Goal: Contribute content

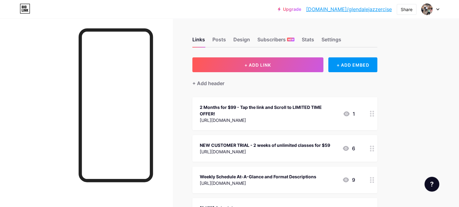
click at [300, 108] on div "2 Months for $99 - Tap the link and Scroll to LIMITED TIME OFFER!" at bounding box center [269, 110] width 138 height 13
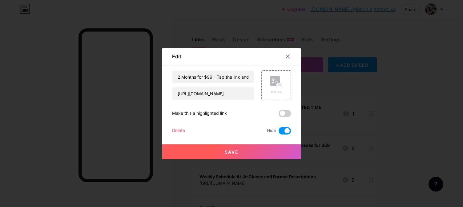
click at [284, 130] on span at bounding box center [285, 130] width 12 height 7
click at [279, 132] on input "checkbox" at bounding box center [279, 132] width 0 height 0
click at [282, 114] on span at bounding box center [285, 113] width 12 height 7
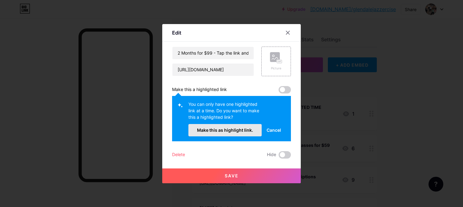
click at [225, 129] on span "Make this as highlight link." at bounding box center [225, 129] width 56 height 5
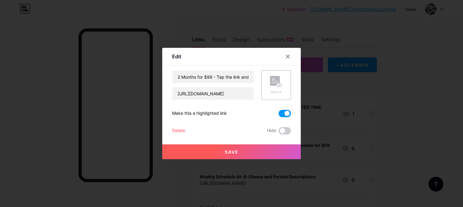
click at [232, 149] on span "Save" at bounding box center [232, 151] width 14 height 5
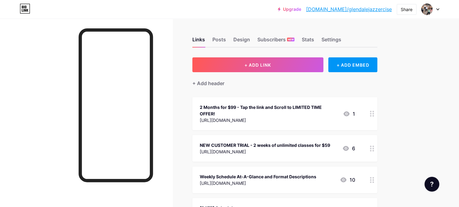
click at [301, 112] on div "2 Months for $99 - Tap the link and Scroll to LIMITED TIME OFFER!" at bounding box center [269, 110] width 138 height 13
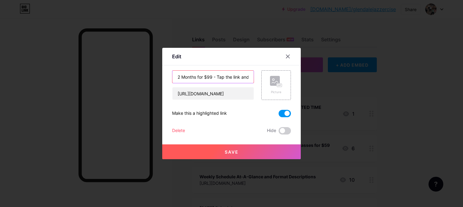
drag, startPoint x: 224, startPoint y: 77, endPoint x: 238, endPoint y: 78, distance: 14.2
click at [238, 78] on input "2 Months for $99 - Tap the link and Scroll to LIMITED TIME OFFER!" at bounding box center [213, 77] width 81 height 12
type input "2 Months for $99 - Tap here and Scroll to LIMITED TIME OFFER!"
click at [234, 150] on span "Save" at bounding box center [232, 151] width 14 height 5
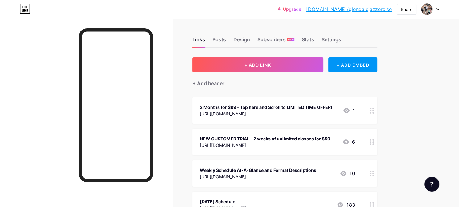
click at [292, 108] on div "2 Months for $99 - Tap here and Scroll to LIMITED TIME OFFER!" at bounding box center [266, 107] width 133 height 6
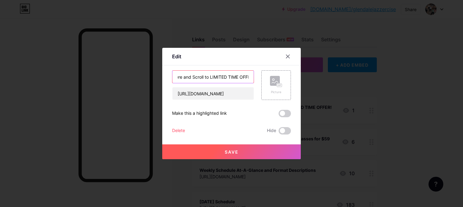
scroll to position [0, 59]
drag, startPoint x: 215, startPoint y: 76, endPoint x: 202, endPoint y: 76, distance: 12.9
click at [202, 76] on input "2 Months for $99 - Tap here and Scroll to LIMITED TIME OFFER!" at bounding box center [213, 77] width 81 height 12
type input "2 Months for $99 - LIMITED TIME OFFER!"
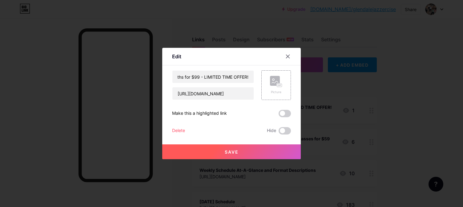
click at [235, 154] on button "Save" at bounding box center [231, 151] width 139 height 15
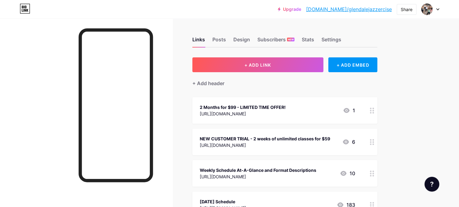
click at [286, 108] on div "2 Months for $99 - LIMITED TIME OFFER!" at bounding box center [243, 107] width 86 height 6
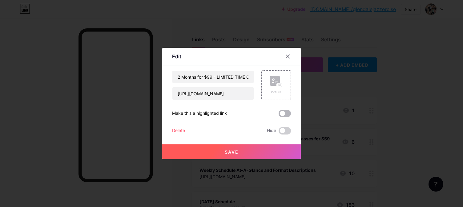
click at [283, 113] on span at bounding box center [285, 113] width 12 height 7
click at [279, 115] on input "checkbox" at bounding box center [279, 115] width 0 height 0
click at [228, 153] on span "Save" at bounding box center [232, 151] width 14 height 5
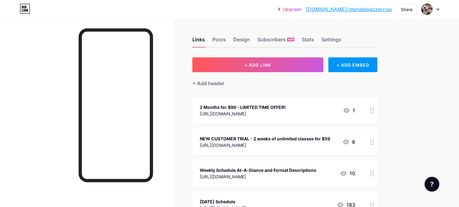
click at [280, 106] on div "2 Months for $99 - LIMITED TIME OFFER!" at bounding box center [243, 107] width 86 height 6
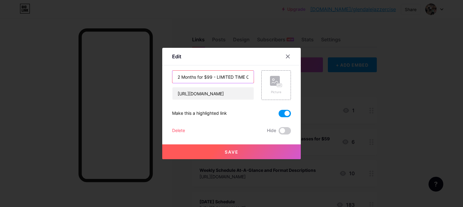
drag, startPoint x: 215, startPoint y: 76, endPoint x: 163, endPoint y: 77, distance: 52.7
click at [163, 77] on div "Edit Content YouTube Play YouTube video without leaving your page. ADD Vimeo Pl…" at bounding box center [231, 103] width 139 height 111
click at [234, 74] on input "LIMITED TIME OFFER!" at bounding box center [213, 77] width 81 height 12
paste input "2 Months for $99 -"
click at [240, 76] on input "LIMITED TIME OFFER! 2 Months for $99" at bounding box center [213, 77] width 81 height 12
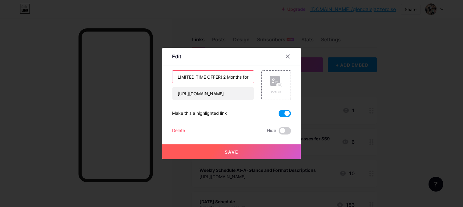
scroll to position [0, 11]
paste input "🌟"
click at [204, 76] on input "LIMITED TIME OFFER! 2 Months for $99 🌟" at bounding box center [213, 77] width 81 height 12
paste input "🌟"
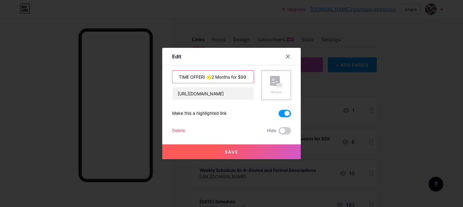
type input "LIMITED TIME OFFER! 🌟2 Months for $99 🌟"
click at [226, 152] on span "Save" at bounding box center [232, 151] width 14 height 5
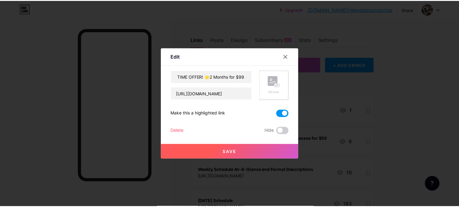
scroll to position [0, 0]
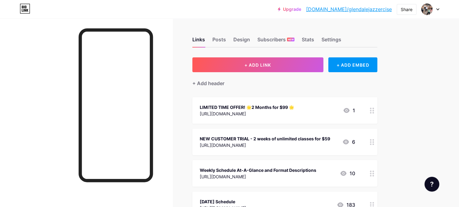
click at [294, 115] on div "[URL][DOMAIN_NAME]" at bounding box center [247, 113] width 94 height 6
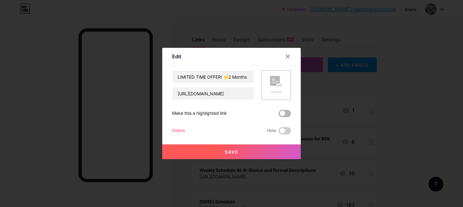
click at [279, 115] on span at bounding box center [285, 113] width 12 height 7
click at [279, 115] on input "checkbox" at bounding box center [279, 115] width 0 height 0
click at [225, 153] on span "Save" at bounding box center [232, 151] width 14 height 5
